Goal: Task Accomplishment & Management: Use online tool/utility

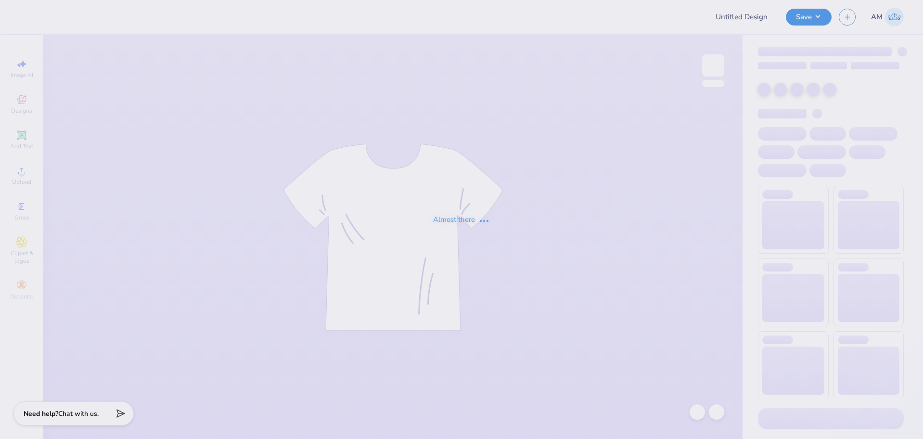
type input "Club Cheer"
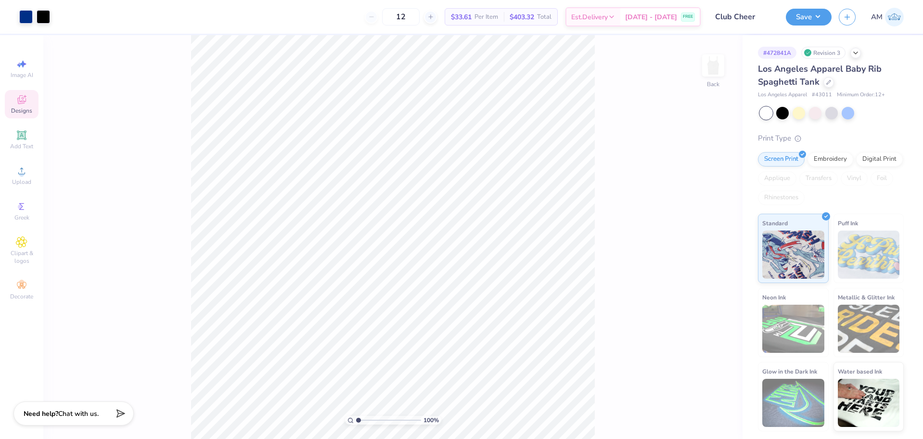
click at [20, 106] on div "Designs" at bounding box center [22, 104] width 34 height 28
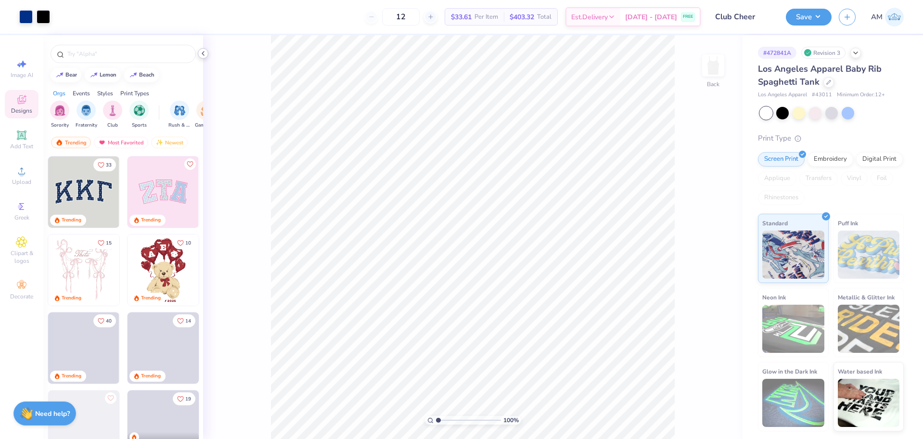
click at [205, 56] on icon at bounding box center [203, 54] width 8 height 8
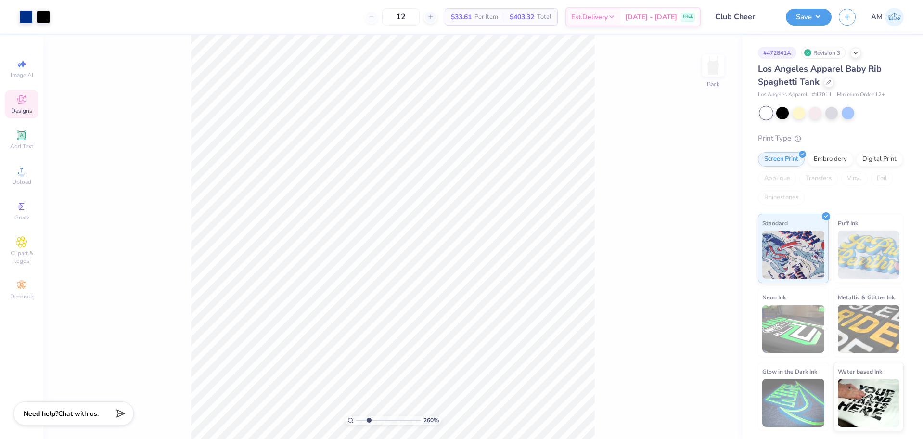
drag, startPoint x: 360, startPoint y: 421, endPoint x: 369, endPoint y: 421, distance: 8.7
type input "2.6"
click at [369, 421] on input "range" at bounding box center [388, 420] width 65 height 9
click at [474, 353] on li "Ungroup" at bounding box center [494, 352] width 76 height 19
click at [631, 326] on div "260 % Back W 6.71 H 4.36 Y 3.02 Center Middle Top Bottom" at bounding box center [392, 237] width 699 height 404
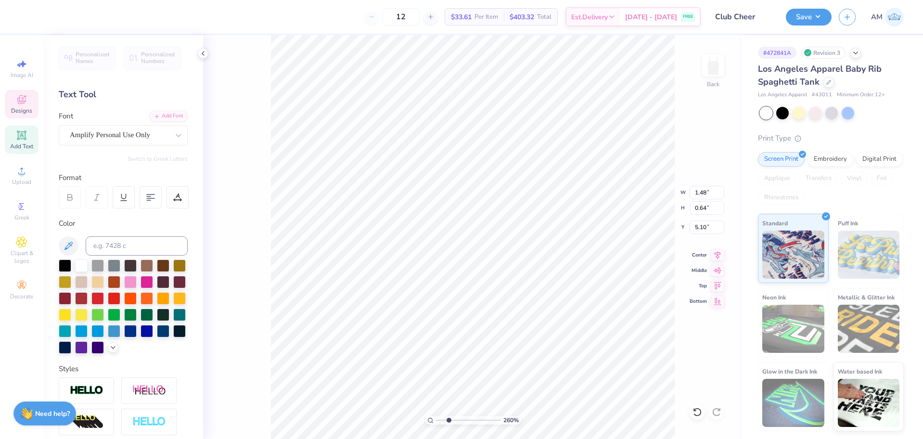
scroll to position [8, 1]
type textarea "202"
click at [695, 412] on icon at bounding box center [697, 412] width 10 height 10
click at [166, 115] on div "Add Font" at bounding box center [169, 115] width 38 height 11
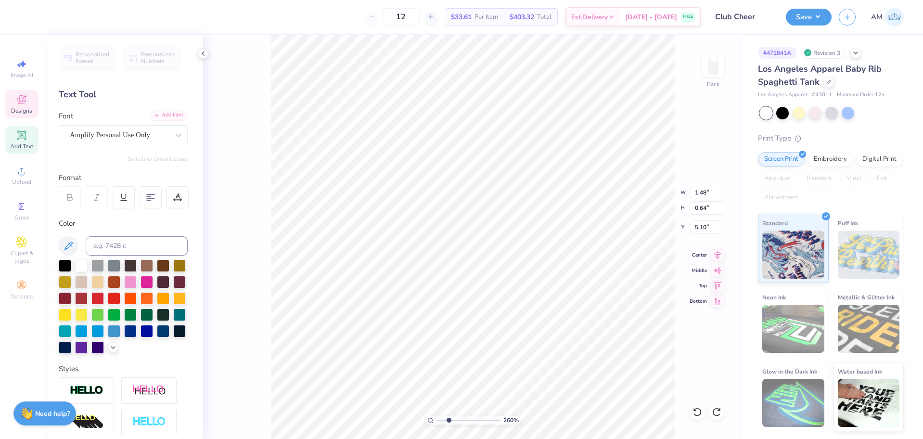
type textarea "2025 -"
click at [166, 117] on div "Add Font" at bounding box center [169, 115] width 38 height 11
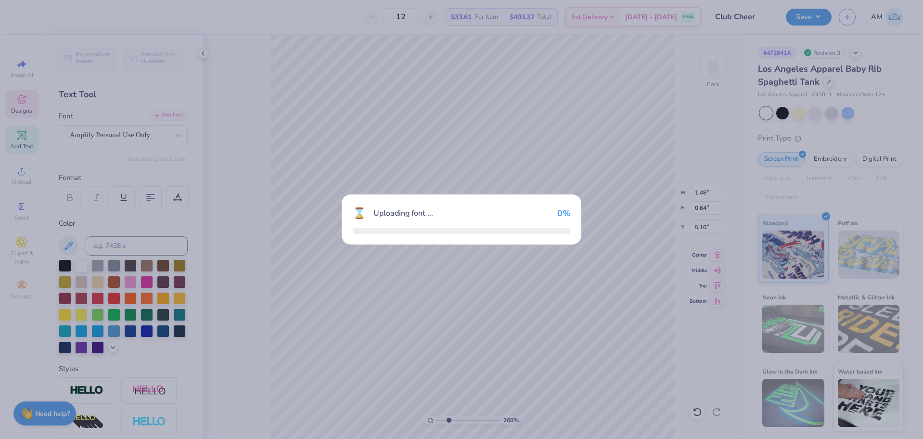
type input "2.27"
type input "0.74"
type input "5.11"
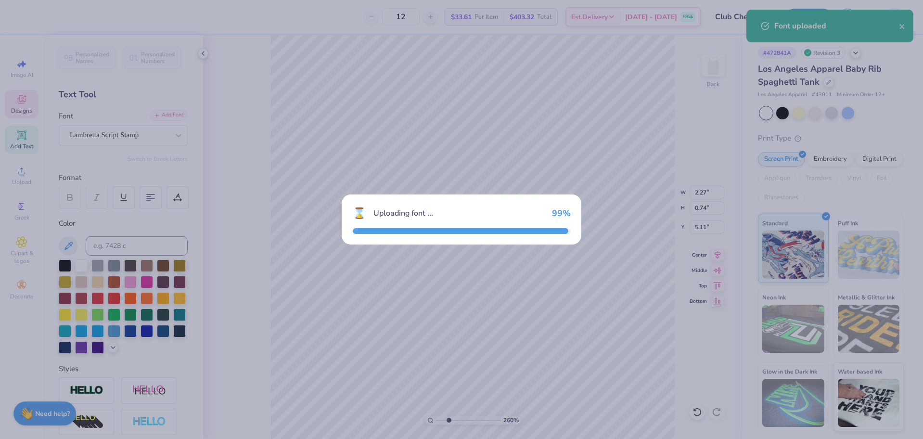
type input "1.58"
type input "0.47"
type input "5.26"
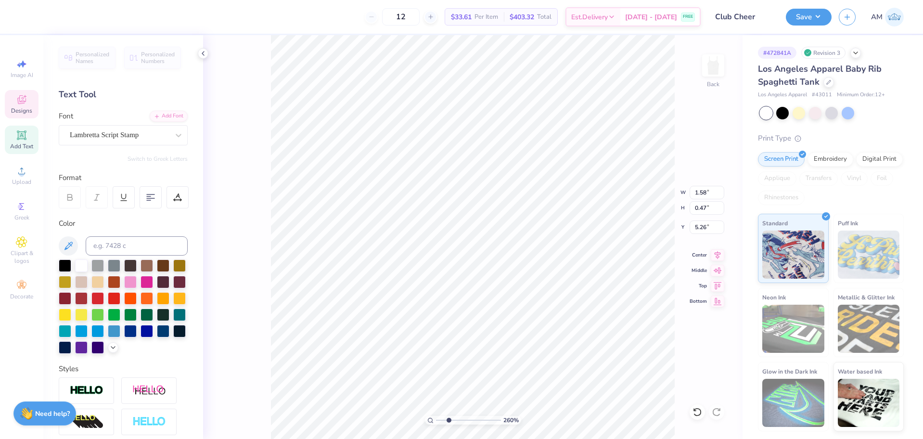
type textarea "2025"
type input "1.26"
type input "5.47"
click at [700, 192] on input "1.26" at bounding box center [707, 192] width 35 height 13
type input "2.00"
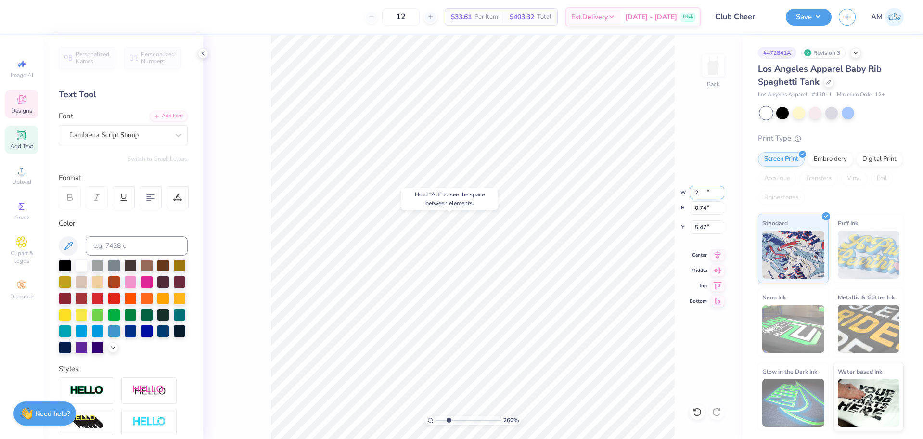
type input "0.74"
type input "5.33"
click at [700, 191] on input "2.00" at bounding box center [707, 192] width 35 height 13
type input "1.50"
type input "0.56"
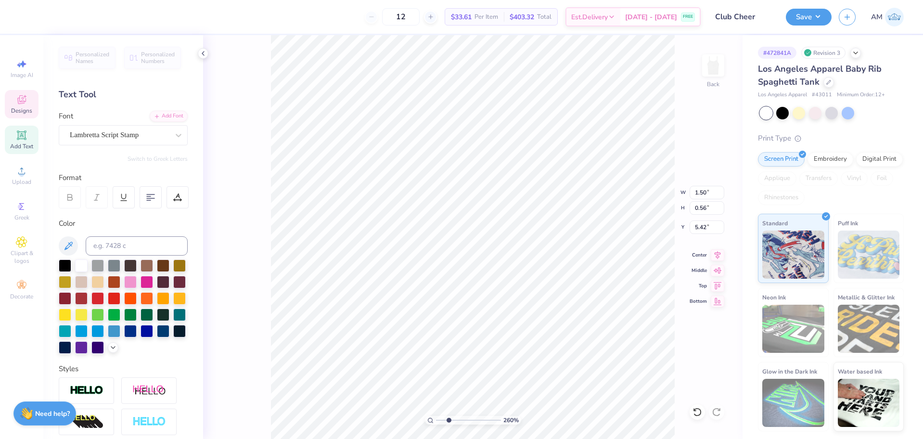
type input "5.35"
click at [697, 412] on icon at bounding box center [697, 412] width 10 height 10
click at [698, 411] on icon at bounding box center [697, 412] width 10 height 10
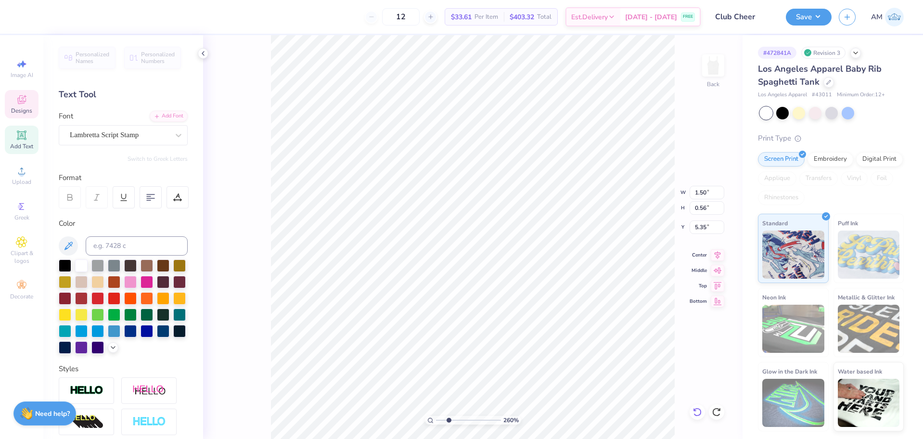
click at [698, 411] on icon at bounding box center [697, 412] width 10 height 10
click at [697, 411] on icon at bounding box center [697, 412] width 10 height 10
type input "1.58"
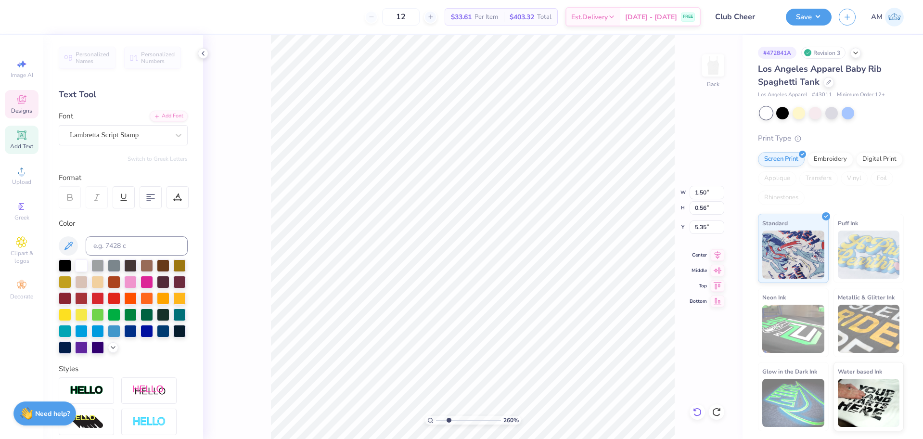
type input "0.47"
type input "5.26"
click at [697, 411] on icon at bounding box center [697, 412] width 10 height 10
click at [697, 411] on div "260 % Back W 1.58 H 0.47 Y 5.26 Center Middle Top Bottom" at bounding box center [472, 237] width 539 height 404
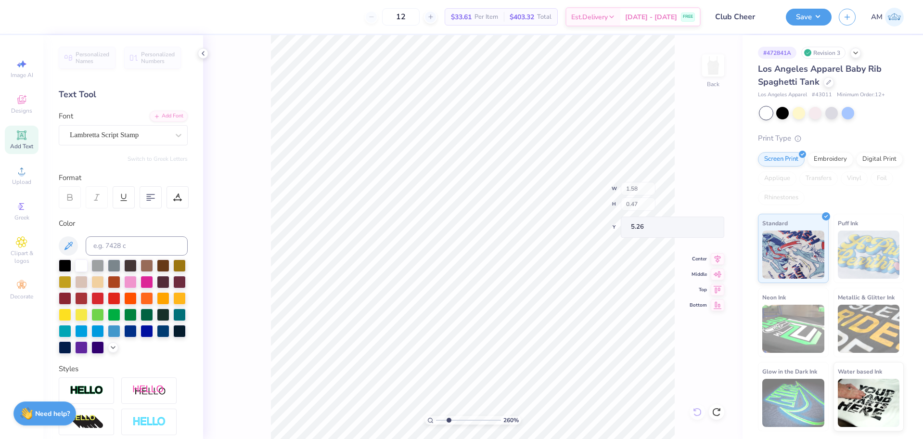
click at [697, 411] on div "260 % Back W 1.58 H 0.47 Y 5.26 Center Middle Top Bottom" at bounding box center [472, 237] width 539 height 404
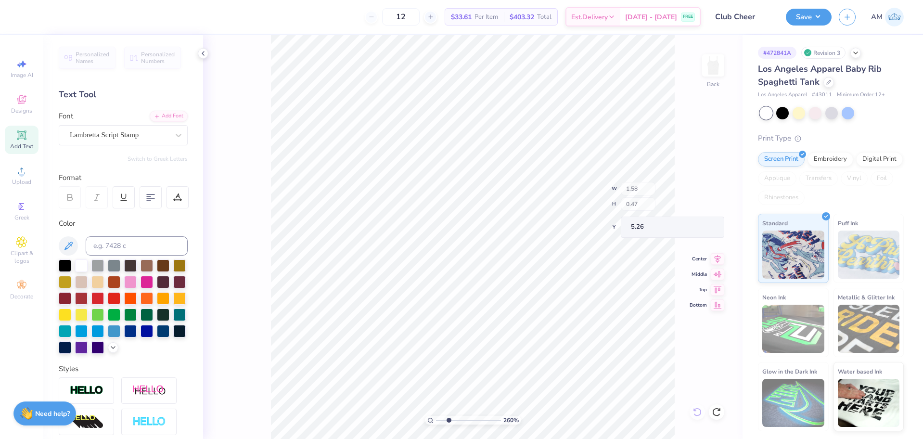
click at [697, 411] on div "260 % Back W 1.58 H 0.47 Y 5.26 Center Middle Top Bottom" at bounding box center [472, 237] width 539 height 404
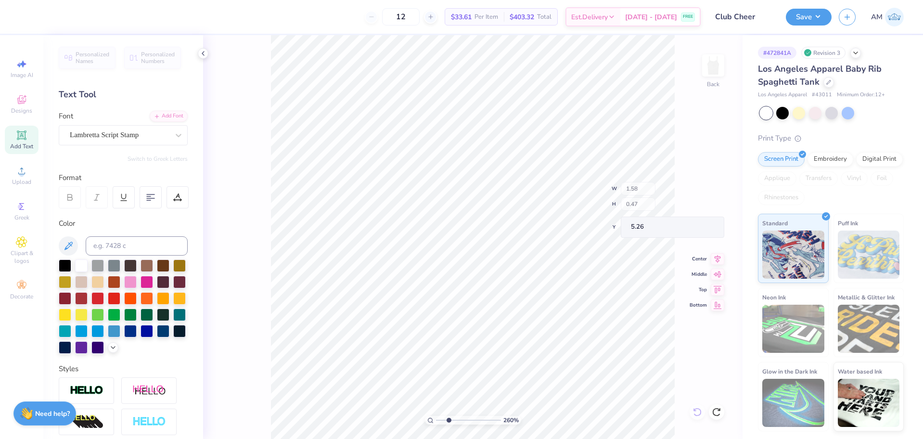
click at [697, 411] on div "260 % Back W 1.58 H 0.47 Y 5.26 Center Middle Top Bottom" at bounding box center [472, 237] width 539 height 404
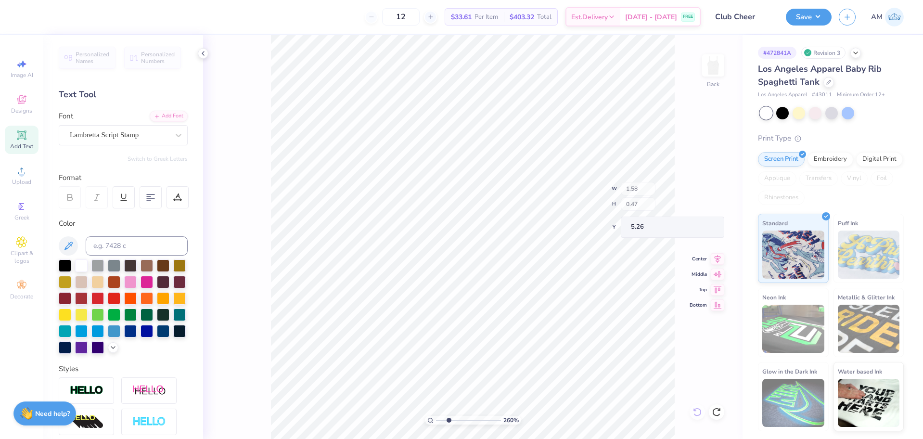
click at [697, 411] on div "260 % Back W 1.58 H 0.47 Y 5.26 Center Middle Top Bottom" at bounding box center [472, 237] width 539 height 404
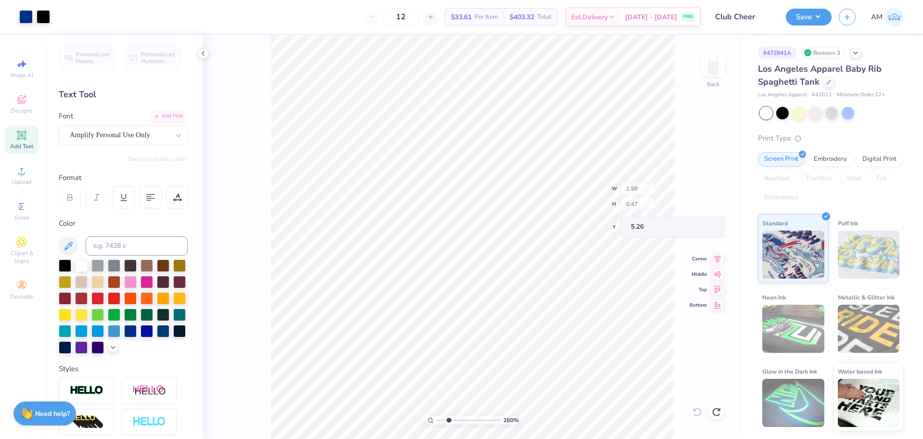
click at [697, 411] on div "260 % Back W 1.58 H 0.47 Y 5.26 Center Middle Top Bottom" at bounding box center [472, 237] width 539 height 404
click at [697, 411] on div "260 % Back" at bounding box center [472, 237] width 539 height 404
click at [203, 53] on icon at bounding box center [203, 54] width 8 height 8
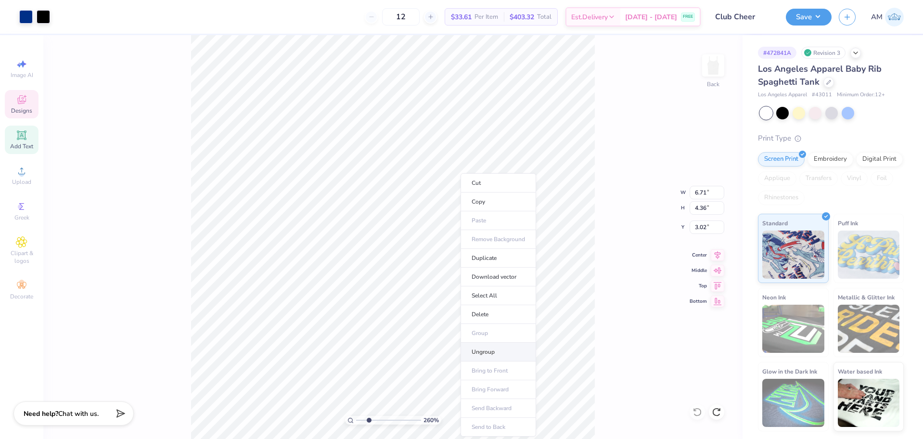
click at [482, 353] on li "Ungroup" at bounding box center [499, 352] width 76 height 19
drag, startPoint x: 349, startPoint y: 423, endPoint x: 344, endPoint y: 423, distance: 4.9
click at [356, 423] on input "range" at bounding box center [388, 420] width 65 height 9
drag, startPoint x: 357, startPoint y: 420, endPoint x: 365, endPoint y: 421, distance: 7.7
type input "2.01"
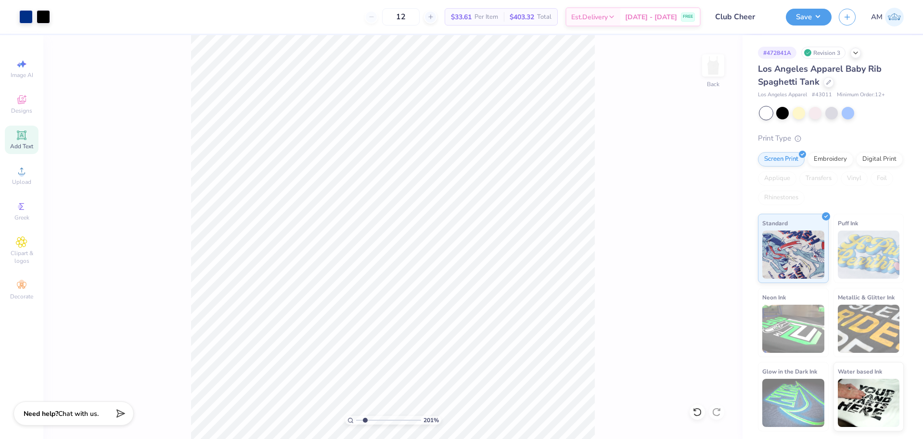
click at [365, 421] on input "range" at bounding box center [388, 420] width 65 height 9
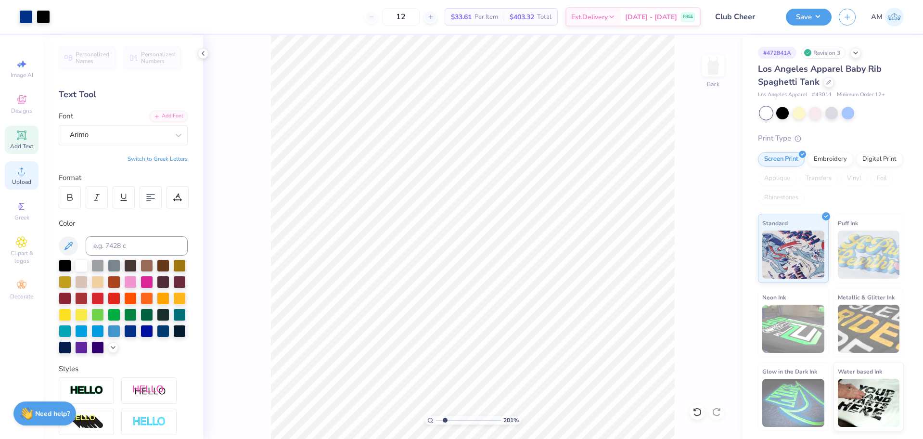
click at [22, 179] on span "Upload" at bounding box center [21, 182] width 19 height 8
type input "8.85"
type input "3.59"
type input "4.77"
type input "3.10"
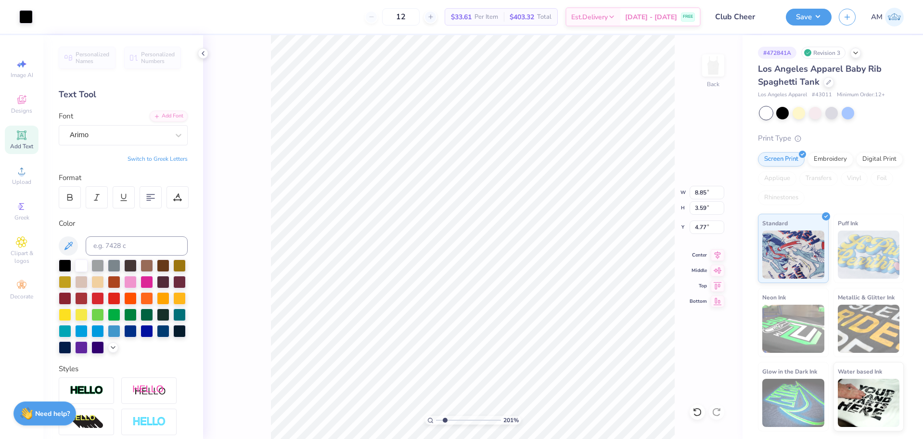
type input "1.26"
type input "5.24"
type input "3.13"
type input "1.06"
type input "5.34"
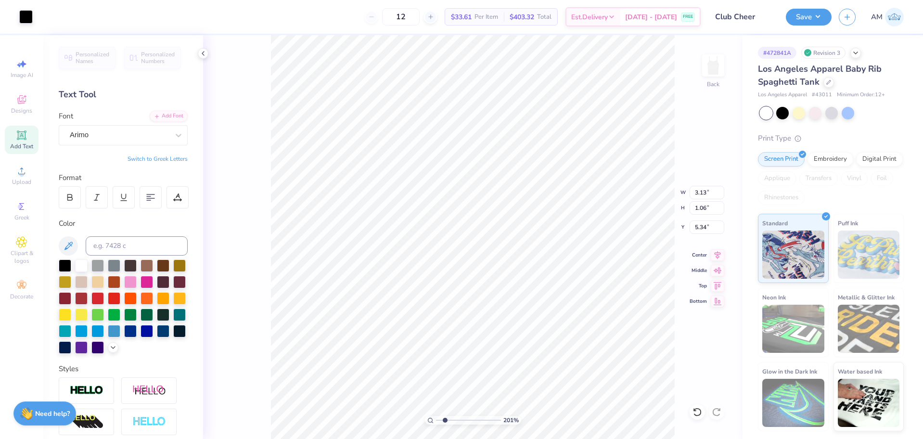
type input "1.71"
type input "0.58"
type input "5.33"
click at [21, 169] on icon at bounding box center [21, 170] width 7 height 7
type input "4.82"
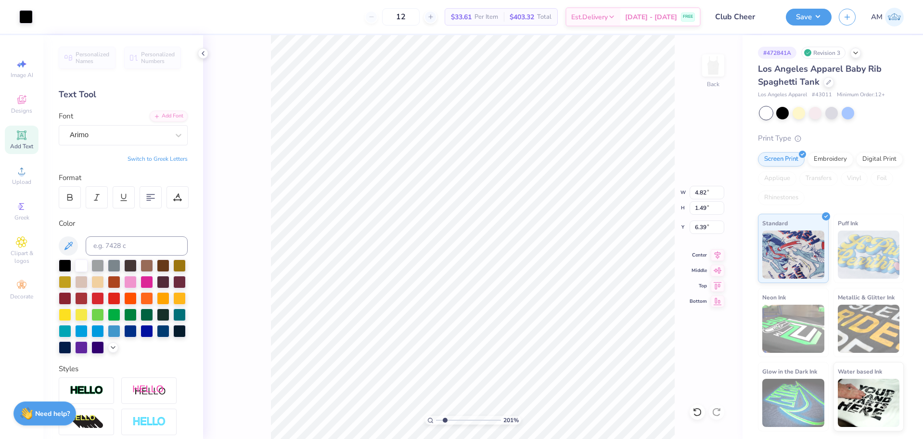
type input "1.49"
type input "6.39"
type input "4.86"
type input "2.80"
type input "4.72"
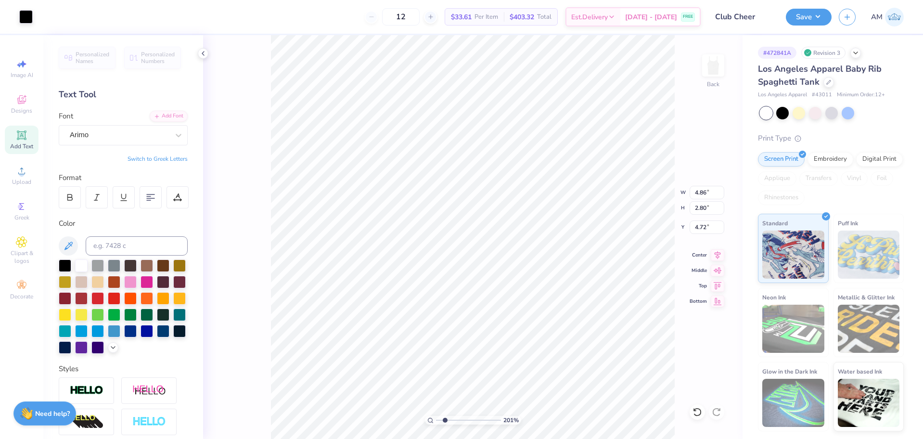
type input "4.98"
type input "2.05"
type input "5.06"
type input "2.64"
type input "1.08"
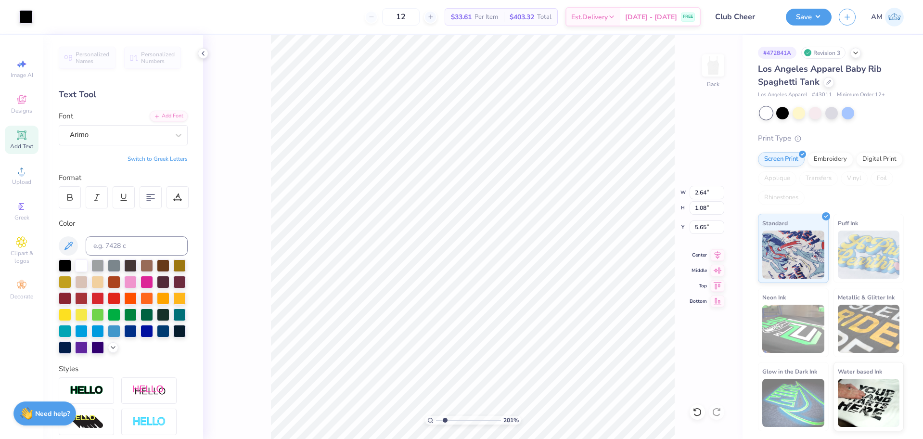
type input "5.04"
type input "1.68"
type input "0.69"
type input "5.22"
drag, startPoint x: 444, startPoint y: 419, endPoint x: 453, endPoint y: 419, distance: 9.2
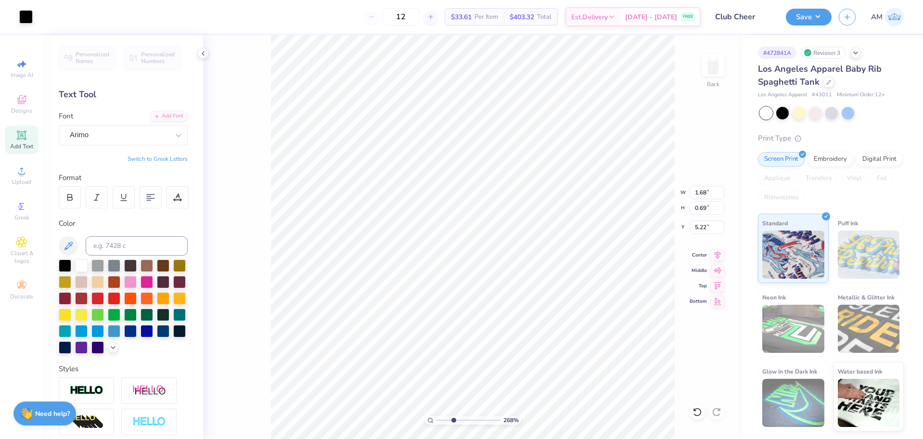
click at [453, 419] on input "range" at bounding box center [468, 420] width 65 height 9
type input "3.35"
type input "1.51"
type input "0.62"
type input "5.26"
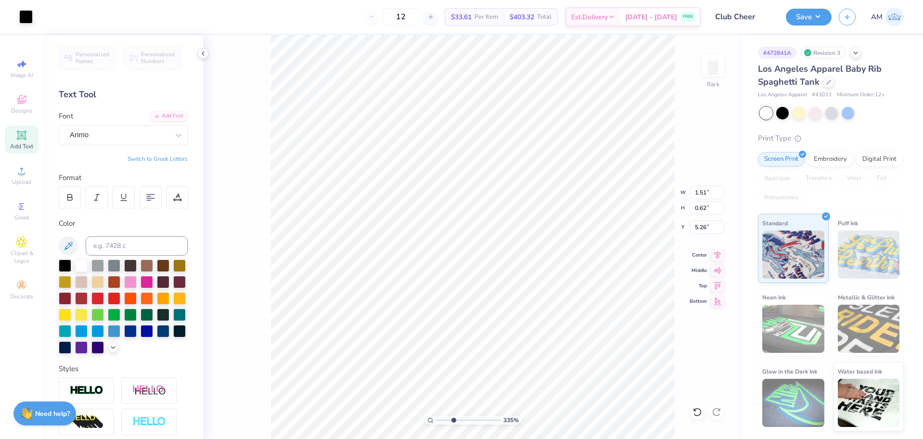
type input "1.52"
type input "0.65"
type input "5.26"
type input "1.61"
type input "0.70"
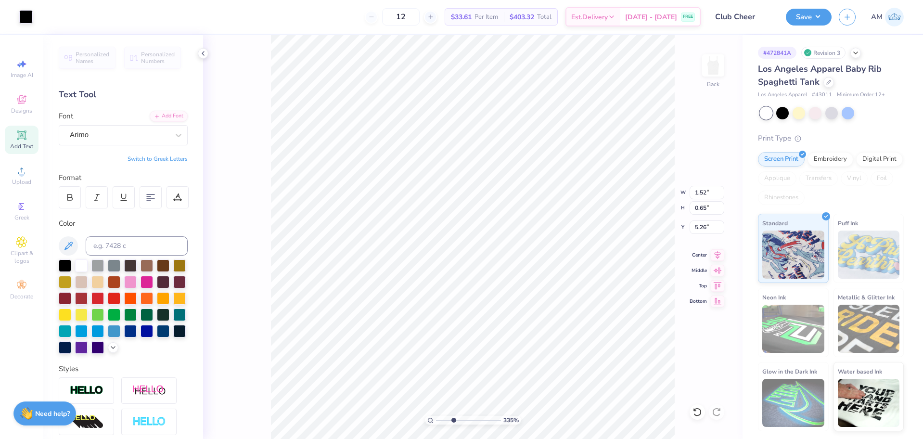
type input "5.23"
type input "1.53"
type input "0.66"
type input "5.25"
drag, startPoint x: 454, startPoint y: 421, endPoint x: 426, endPoint y: 426, distance: 28.5
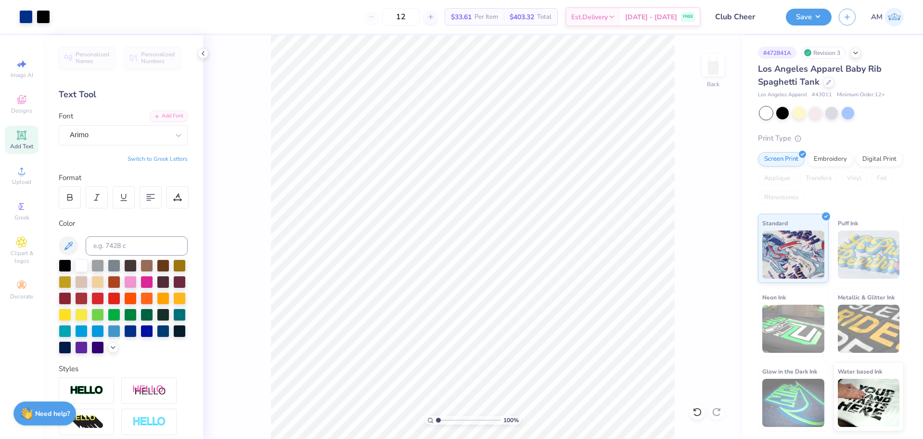
click at [436, 424] on input "range" at bounding box center [468, 420] width 65 height 9
drag, startPoint x: 439, startPoint y: 421, endPoint x: 446, endPoint y: 421, distance: 6.3
type input "2.15"
click at [446, 421] on input "range" at bounding box center [468, 420] width 65 height 9
click at [25, 169] on icon at bounding box center [22, 171] width 12 height 12
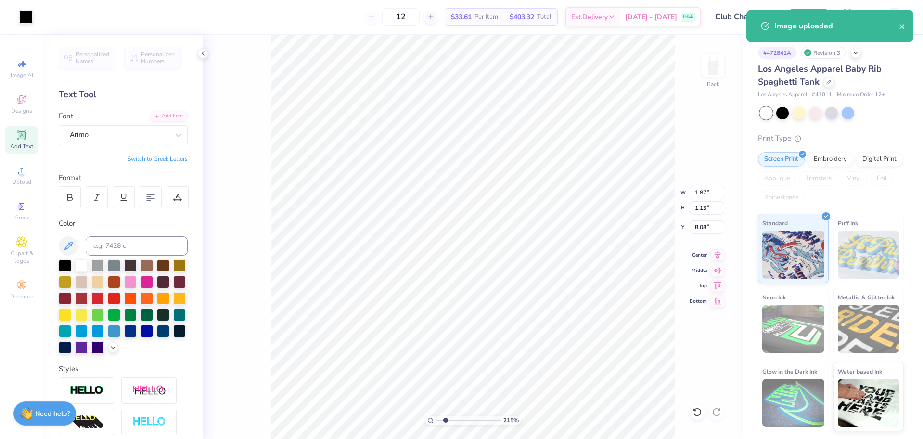
type input "1.87"
type input "1.13"
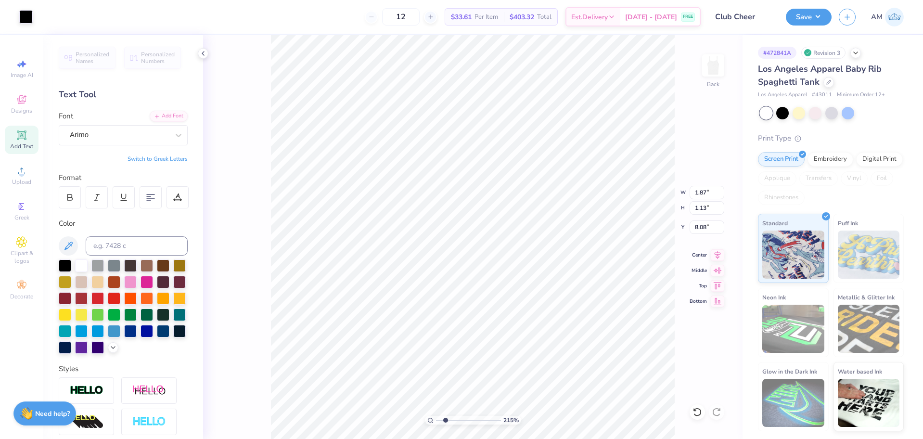
type input "5.21"
type input "1.86"
type input "1.40"
type input "5.09"
type input "1.34"
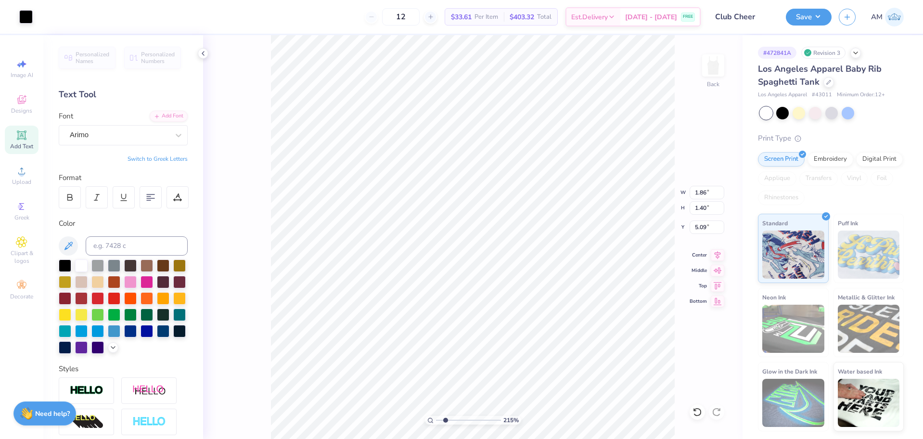
type input "1.01"
type input "5.27"
type input "1.35"
type input "0.98"
type input "5.29"
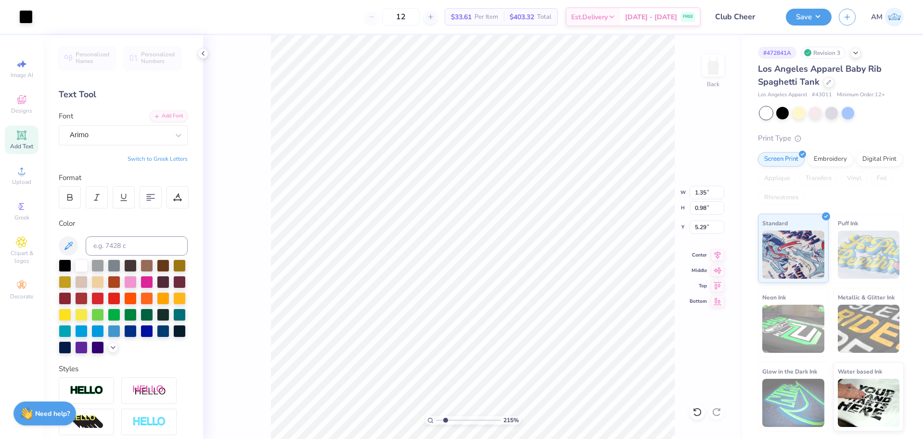
type input "1.19"
type input "0.87"
type input "5.27"
drag, startPoint x: 435, startPoint y: 423, endPoint x: 428, endPoint y: 424, distance: 6.8
type input "1"
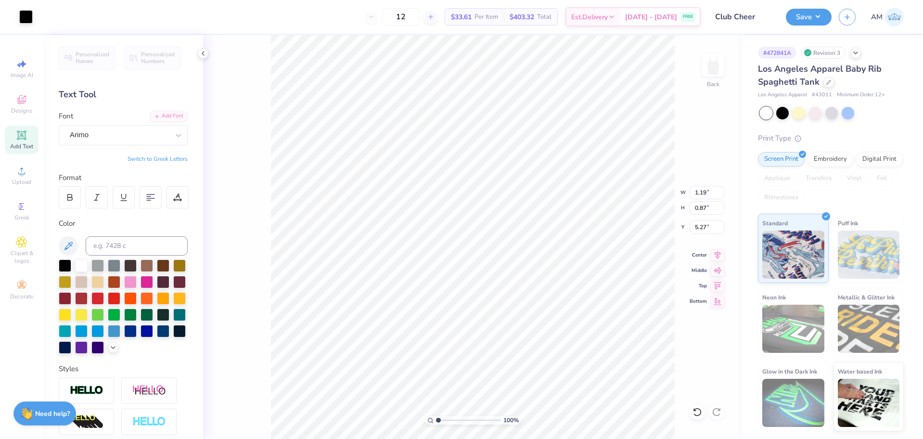
click at [436, 424] on input "range" at bounding box center [468, 420] width 65 height 9
click at [205, 53] on icon at bounding box center [203, 54] width 8 height 8
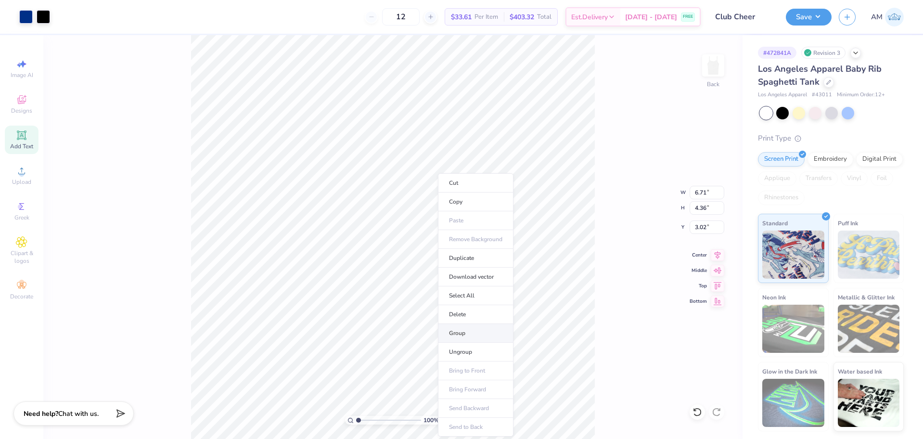
click at [464, 334] on li "Group" at bounding box center [476, 333] width 76 height 19
click at [701, 192] on input "6.71" at bounding box center [707, 192] width 35 height 13
type input "5.50"
type input "3.57"
type input "3.42"
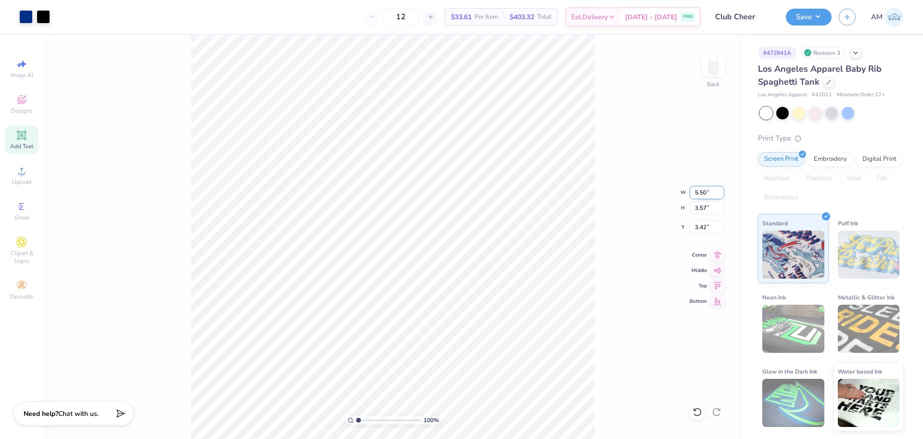
click at [696, 194] on input "5.50" at bounding box center [707, 192] width 35 height 13
type input "7"
type input "6.50"
type input "4.22"
type input "3.09"
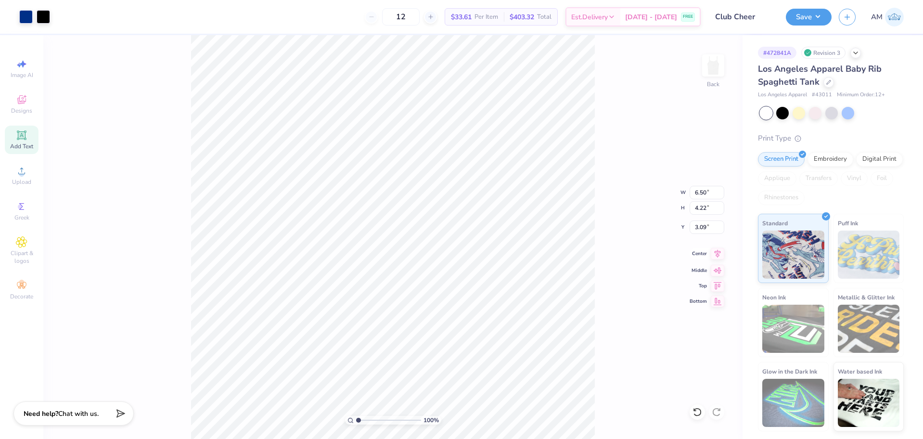
click at [717, 253] on icon at bounding box center [717, 254] width 13 height 12
click at [702, 190] on input "6.50" at bounding box center [707, 192] width 35 height 13
type input "5.50"
type input "3.57"
click at [700, 226] on input "3.42" at bounding box center [707, 226] width 35 height 13
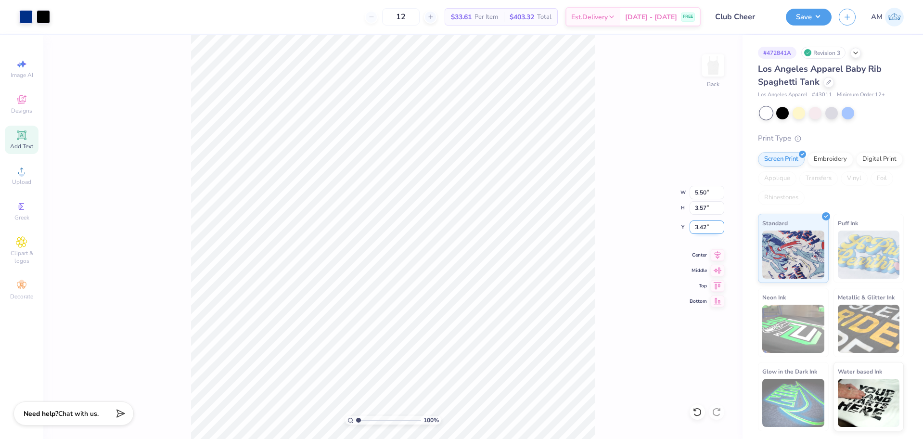
type input "3"
type input "2.30"
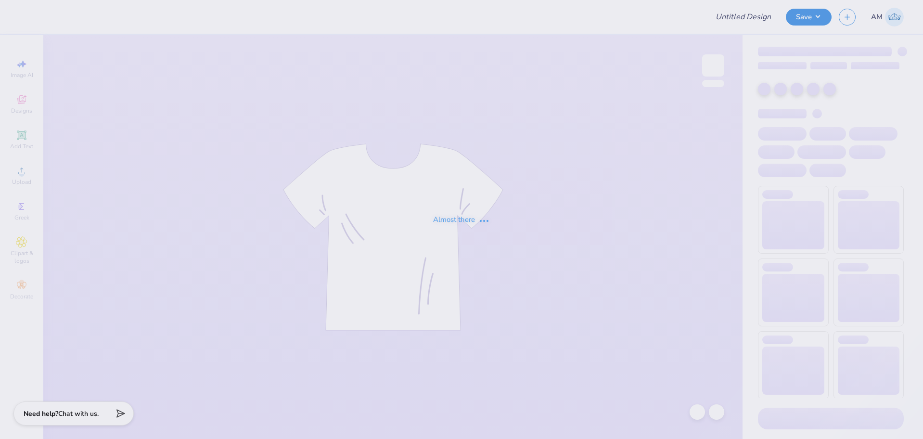
type input "Club Cheer"
